Goal: Task Accomplishment & Management: Use online tool/utility

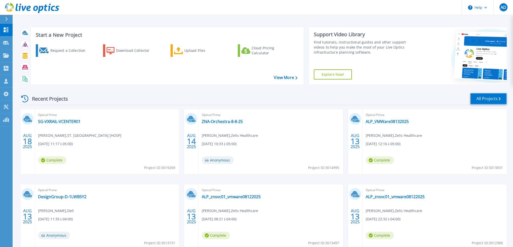
click at [494, 98] on link "All Projects" at bounding box center [488, 98] width 37 height 11
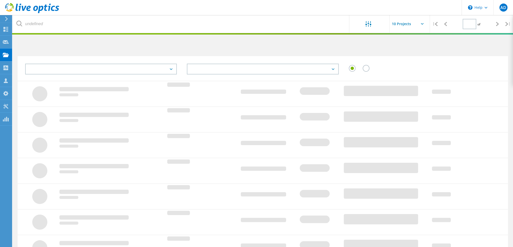
type input "1"
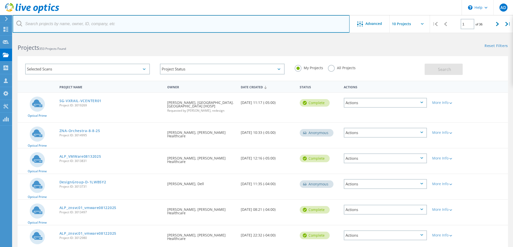
click at [83, 28] on input "text" at bounding box center [181, 24] width 337 height 18
type input "jay"
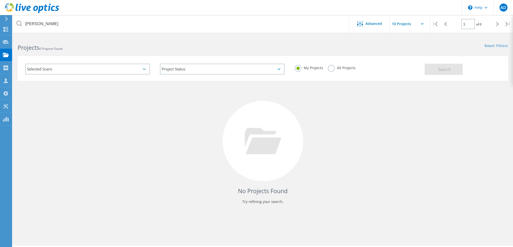
click at [342, 65] on label "All Projects" at bounding box center [341, 67] width 27 height 5
click at [0, 0] on input "All Projects" at bounding box center [0, 0] width 0 height 0
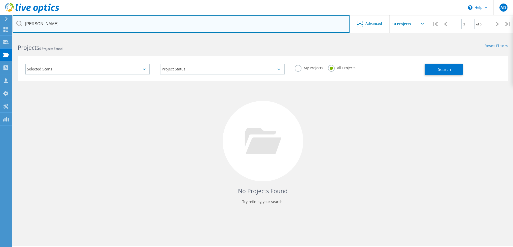
click at [47, 21] on input "jay" at bounding box center [181, 24] width 337 height 18
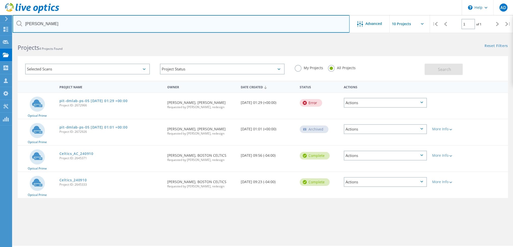
drag, startPoint x: 55, startPoint y: 30, endPoint x: 20, endPoint y: 29, distance: 35.3
click at [20, 29] on input "jay" at bounding box center [181, 24] width 337 height 18
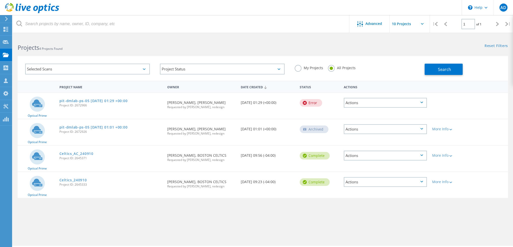
click at [201, 49] on h2 "Projects 4 Projects Found" at bounding box center [138, 48] width 240 height 8
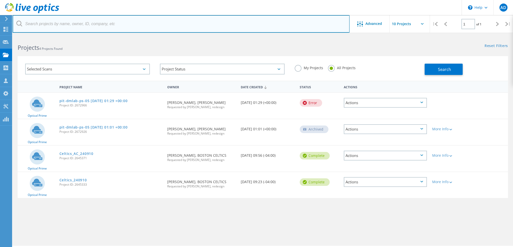
click at [51, 20] on input "text" at bounding box center [181, 24] width 337 height 18
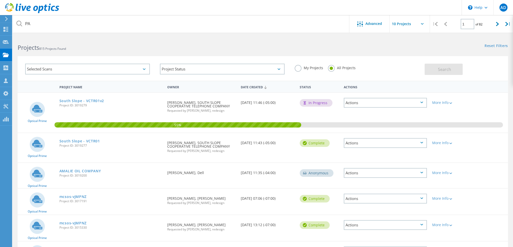
click at [303, 69] on label "My Projects" at bounding box center [309, 67] width 28 height 5
click at [0, 0] on input "My Projects" at bounding box center [0, 0] width 0 height 0
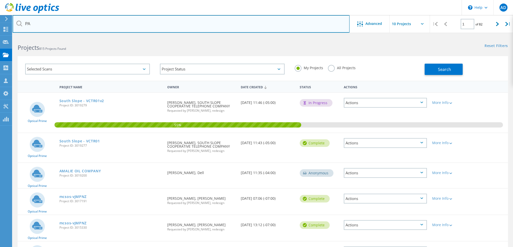
click at [79, 24] on input "PA" at bounding box center [181, 24] width 337 height 18
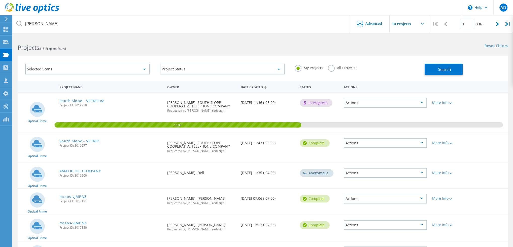
click at [129, 39] on div "Projects 815 Projects Found" at bounding box center [138, 43] width 250 height 13
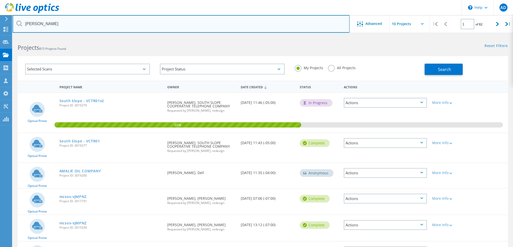
click at [52, 26] on input "jay" at bounding box center [181, 24] width 337 height 18
paste input ".patel@harvesthill.com"
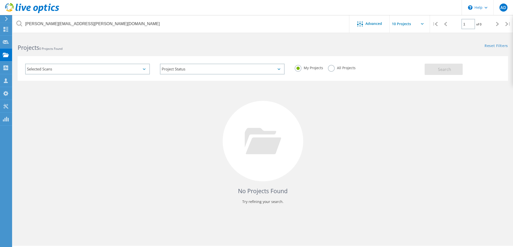
click at [335, 71] on div "All Projects" at bounding box center [341, 68] width 27 height 7
click at [330, 69] on label "All Projects" at bounding box center [341, 67] width 27 height 5
click at [0, 0] on input "All Projects" at bounding box center [0, 0] width 0 height 0
click at [450, 73] on button "Search" at bounding box center [444, 69] width 38 height 11
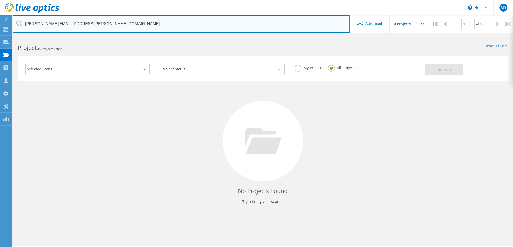
click at [75, 24] on input "jay.patel@harvesthill.com" at bounding box center [181, 24] width 337 height 18
drag, startPoint x: 80, startPoint y: 21, endPoint x: 22, endPoint y: 26, distance: 57.9
click at [22, 26] on div "jay.patel@harvesthill.com" at bounding box center [181, 24] width 337 height 18
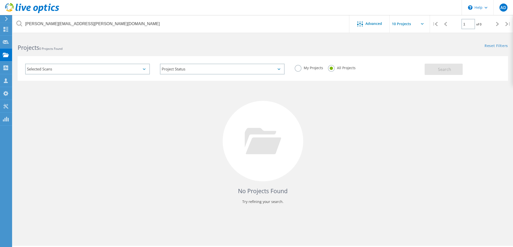
click at [214, 46] on h2 "Projects 0 Projects Found" at bounding box center [138, 48] width 240 height 8
click at [198, 42] on div "Projects 0 Projects Found" at bounding box center [138, 43] width 250 height 13
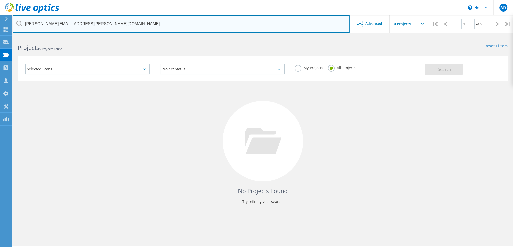
click at [124, 23] on input "jay.patel@harvesthill.com" at bounding box center [181, 24] width 337 height 18
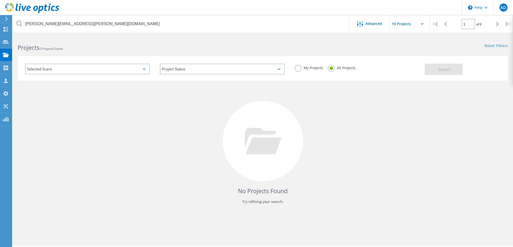
click at [311, 70] on label "My Projects" at bounding box center [309, 67] width 28 height 5
click at [0, 0] on input "My Projects" at bounding box center [0, 0] width 0 height 0
click at [444, 67] on span "Search" at bounding box center [444, 70] width 13 height 6
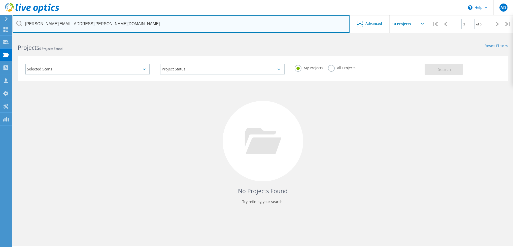
drag, startPoint x: 78, startPoint y: 27, endPoint x: 16, endPoint y: 26, distance: 61.7
click at [16, 26] on input "jay.patel@harvesthill.com" at bounding box center [181, 24] width 337 height 18
drag, startPoint x: 39, startPoint y: 25, endPoint x: 24, endPoint y: 24, distance: 15.4
click at [24, 24] on input "sunny" at bounding box center [181, 24] width 337 height 18
drag, startPoint x: 42, startPoint y: 26, endPoint x: 24, endPoint y: 25, distance: 18.1
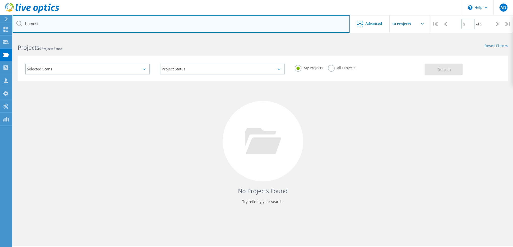
click at [24, 25] on input "harvest" at bounding box center [181, 24] width 337 height 18
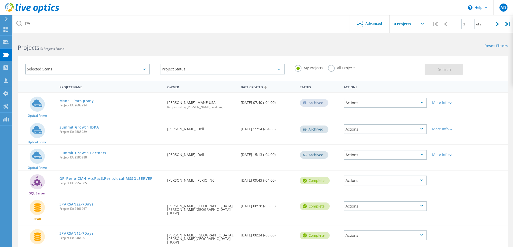
click at [182, 44] on h2 "Projects 13 Projects Found" at bounding box center [138, 48] width 240 height 8
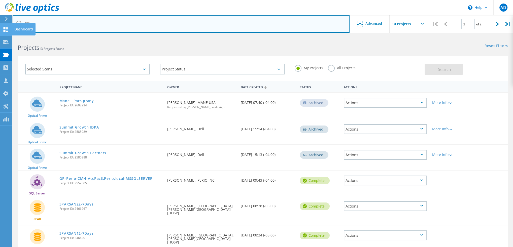
drag, startPoint x: 163, startPoint y: 20, endPoint x: 6, endPoint y: 27, distance: 156.5
click at [6, 37] on div "\n Help Explore Helpful Articles Contact Support AD Partner Team Member Aaron D…" at bounding box center [256, 207] width 513 height 341
paste input "jay.patel@harvesthill.com"
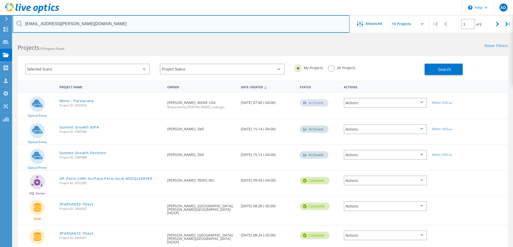
type input "PAjay.patel@harvesthill.com"
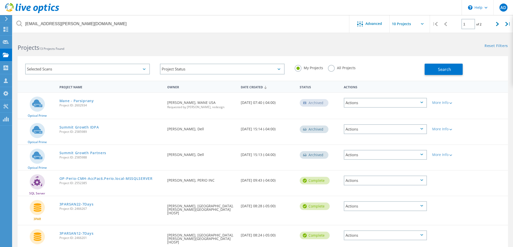
click at [13, 5] on icon at bounding box center [32, 8] width 54 height 10
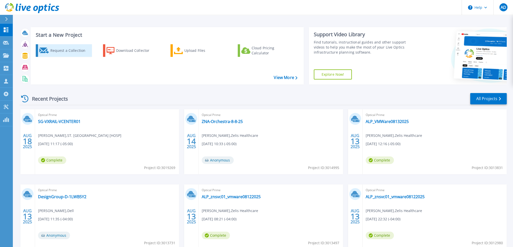
click at [61, 50] on div "Request a Collection" at bounding box center [70, 51] width 40 height 10
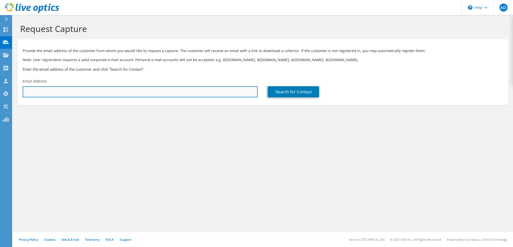
click at [120, 91] on input "text" at bounding box center [140, 91] width 235 height 11
paste input "jay.patel@harvesthill.com"
type input "jay.patel@harvesthill.com"
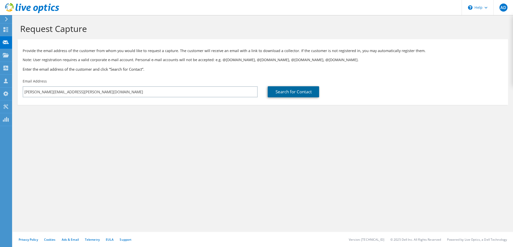
click at [292, 91] on link "Search for Contact" at bounding box center [293, 91] width 51 height 11
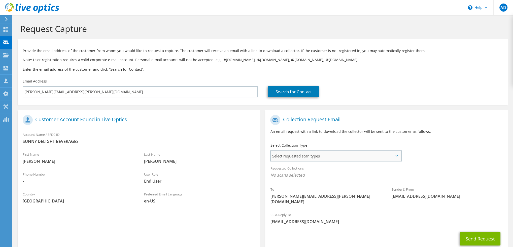
click at [309, 154] on span "Select requested scan types" at bounding box center [336, 156] width 130 height 10
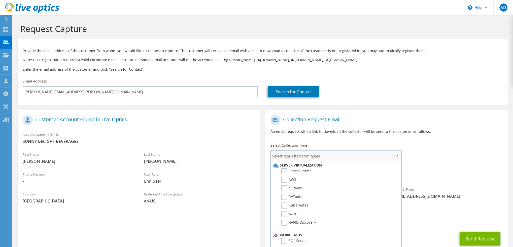
click at [297, 173] on label "Optical Prime" at bounding box center [296, 171] width 30 height 6
click at [0, 0] on input "Optical Prime" at bounding box center [0, 0] width 0 height 0
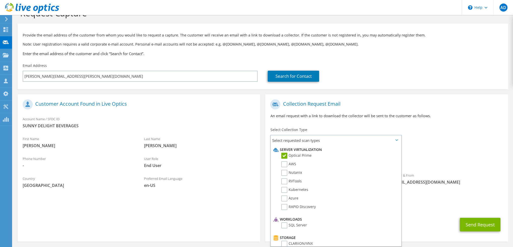
scroll to position [30, 0]
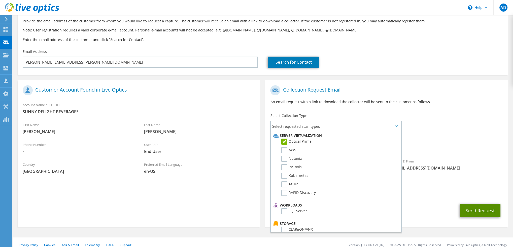
click at [469, 205] on button "Send Request" at bounding box center [480, 211] width 41 height 14
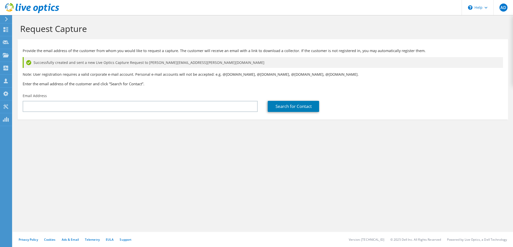
click at [23, 4] on icon at bounding box center [32, 8] width 54 height 10
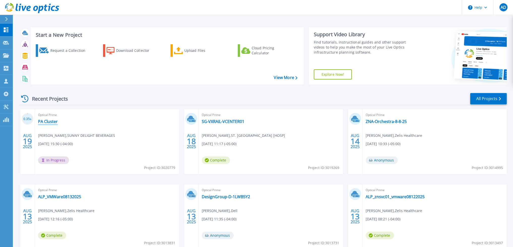
click at [49, 124] on link "PA Cluster" at bounding box center [48, 121] width 20 height 5
